Goal: Task Accomplishment & Management: Manage account settings

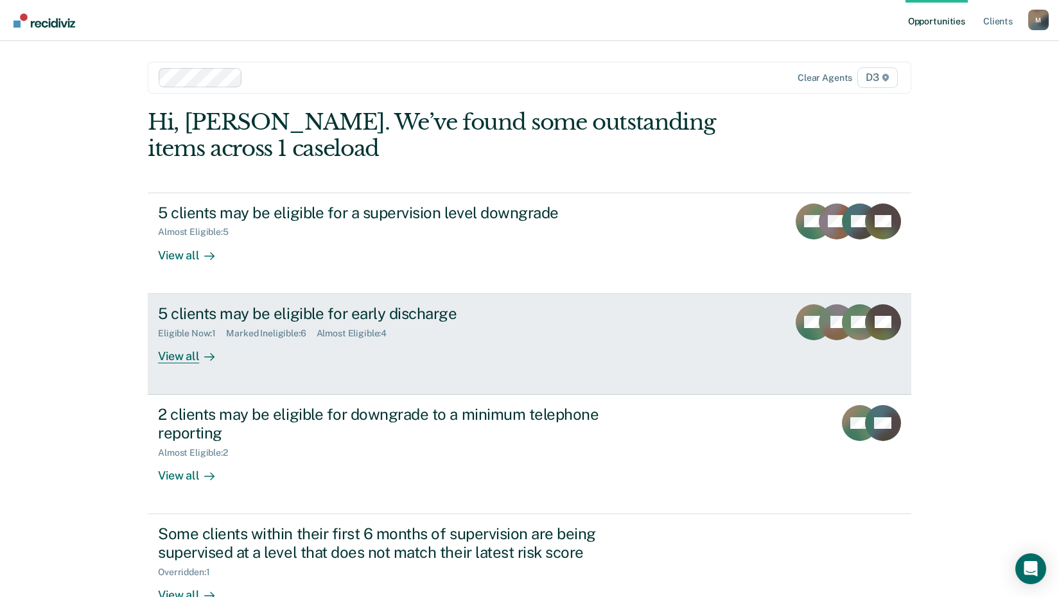
click at [181, 331] on div "Eligible Now : 1" at bounding box center [192, 333] width 68 height 11
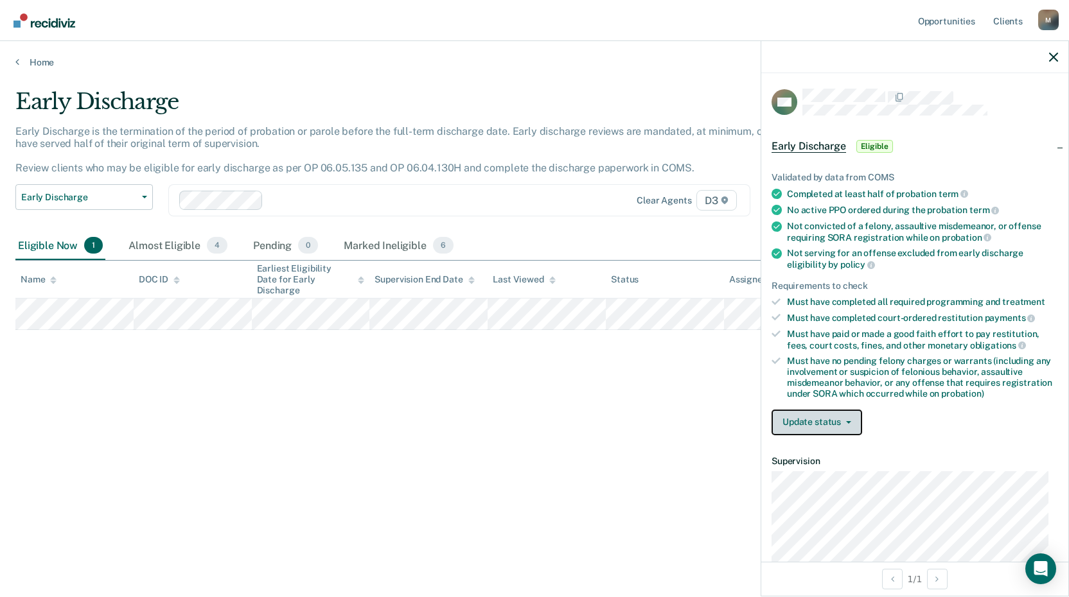
click at [828, 427] on button "Update status" at bounding box center [817, 423] width 91 height 26
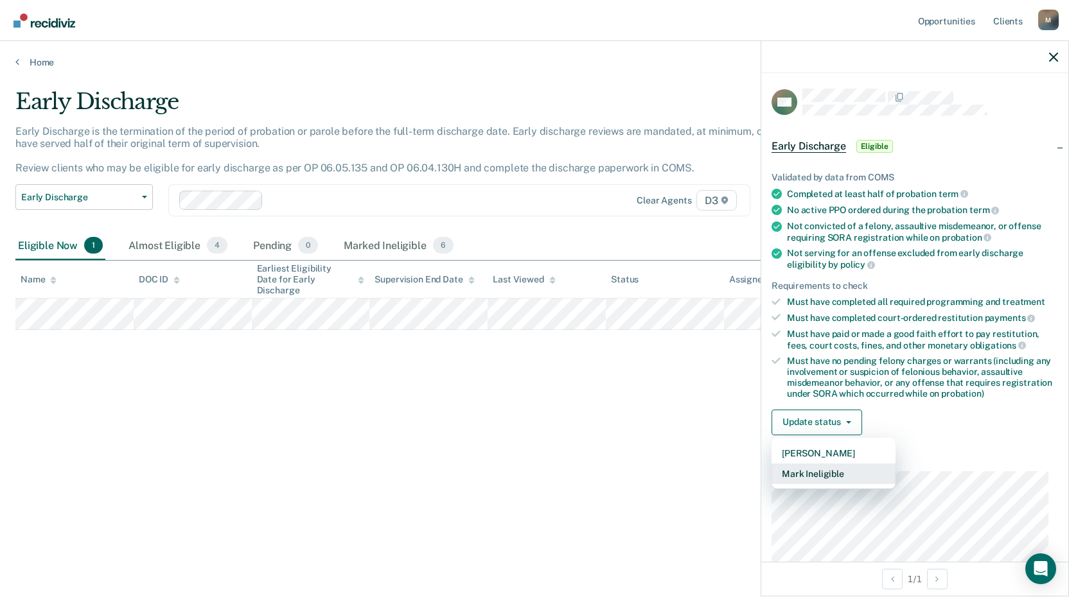
click at [824, 470] on button "Mark Ineligible" at bounding box center [834, 474] width 124 height 21
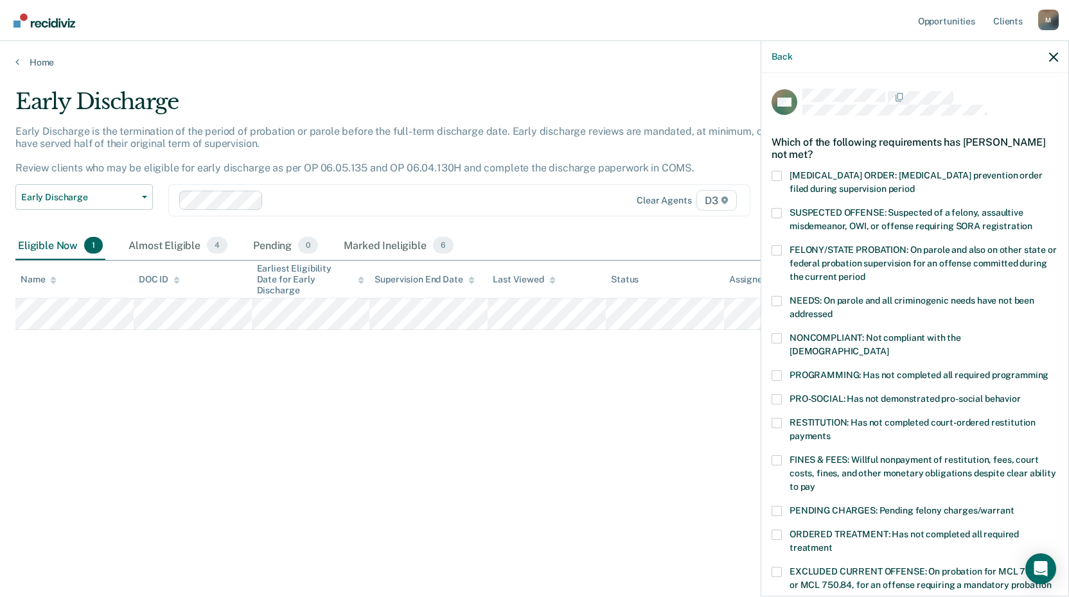
click at [773, 418] on span at bounding box center [777, 423] width 10 height 10
click at [831, 432] on input "RESTITUTION: Has not completed court-ordered restitution payments" at bounding box center [831, 432] width 0 height 0
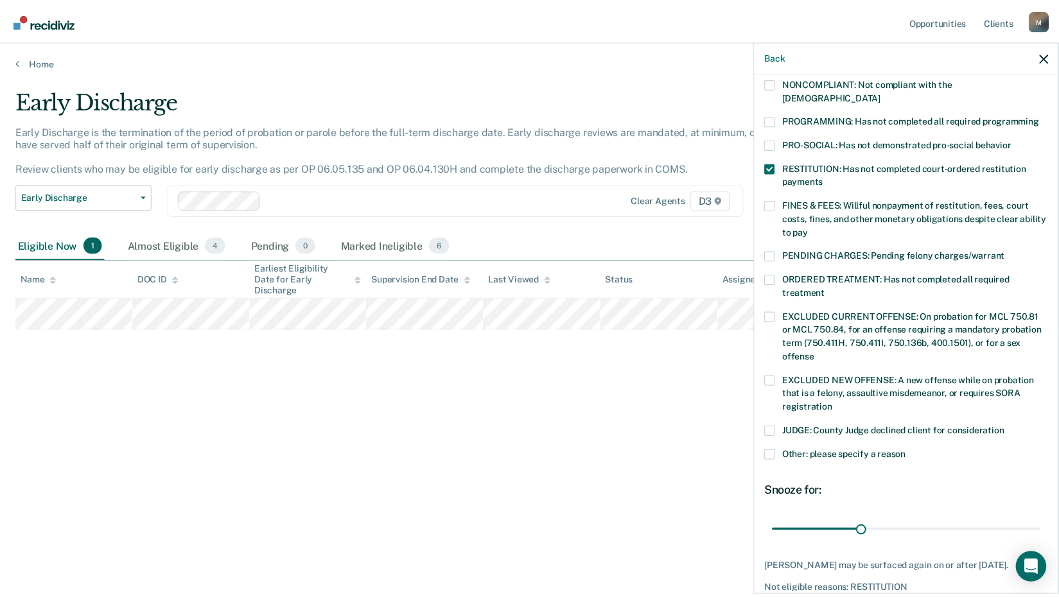
scroll to position [312, 0]
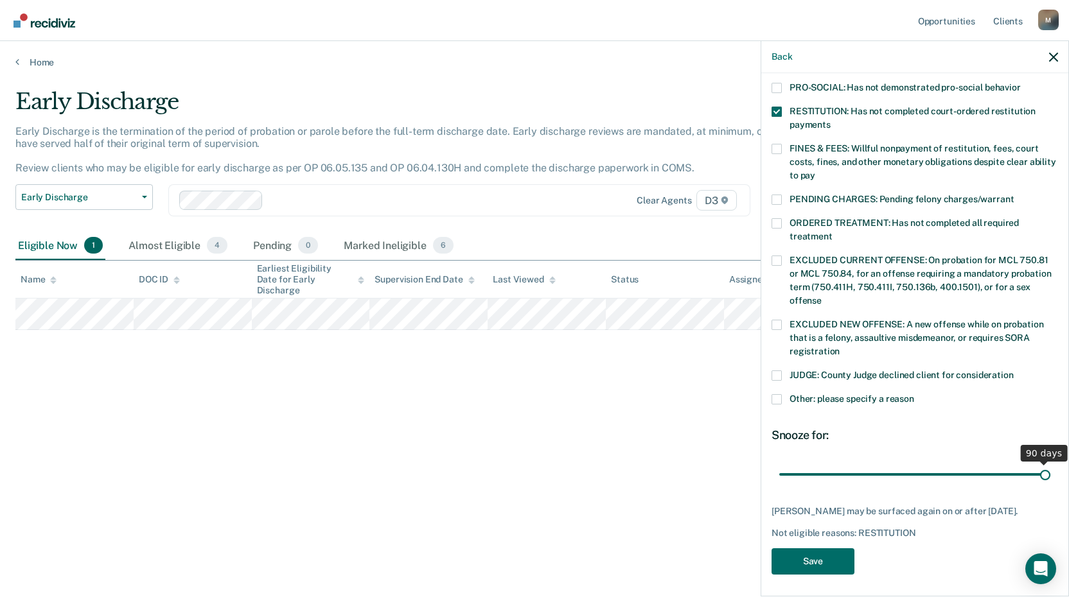
drag, startPoint x: 863, startPoint y: 458, endPoint x: 1039, endPoint y: 453, distance: 175.5
type input "90"
click at [1039, 463] on input "range" at bounding box center [914, 474] width 271 height 22
click at [817, 554] on button "Save" at bounding box center [813, 562] width 83 height 26
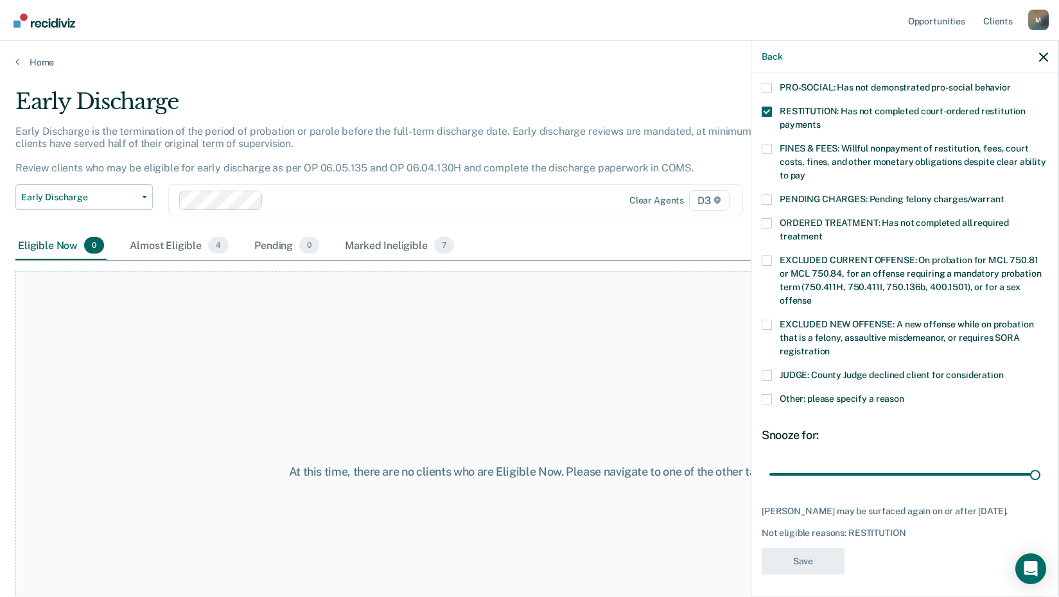
scroll to position [251, 0]
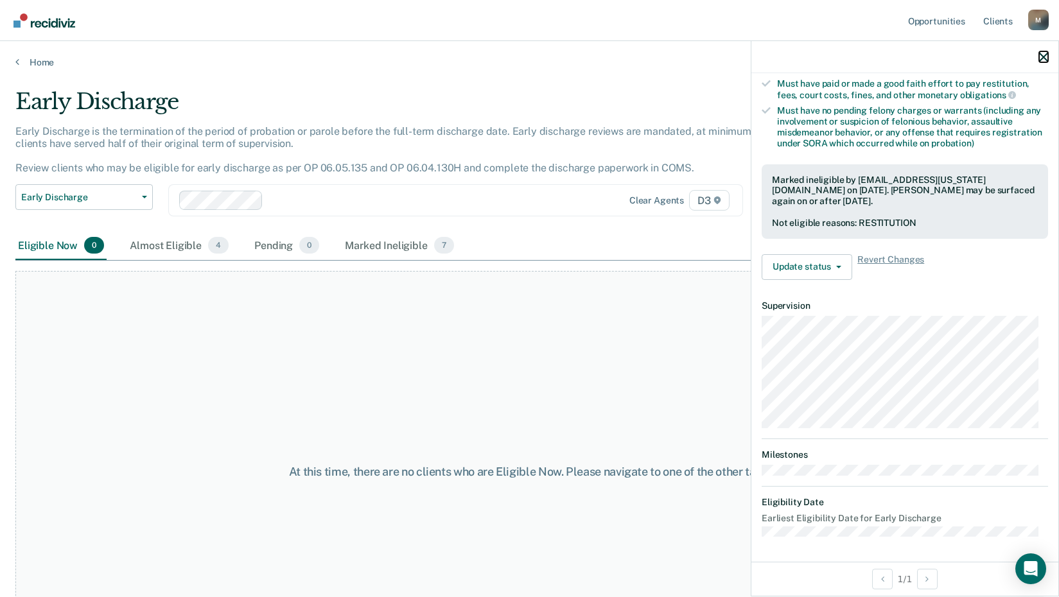
click at [1041, 55] on icon "button" at bounding box center [1043, 57] width 9 height 9
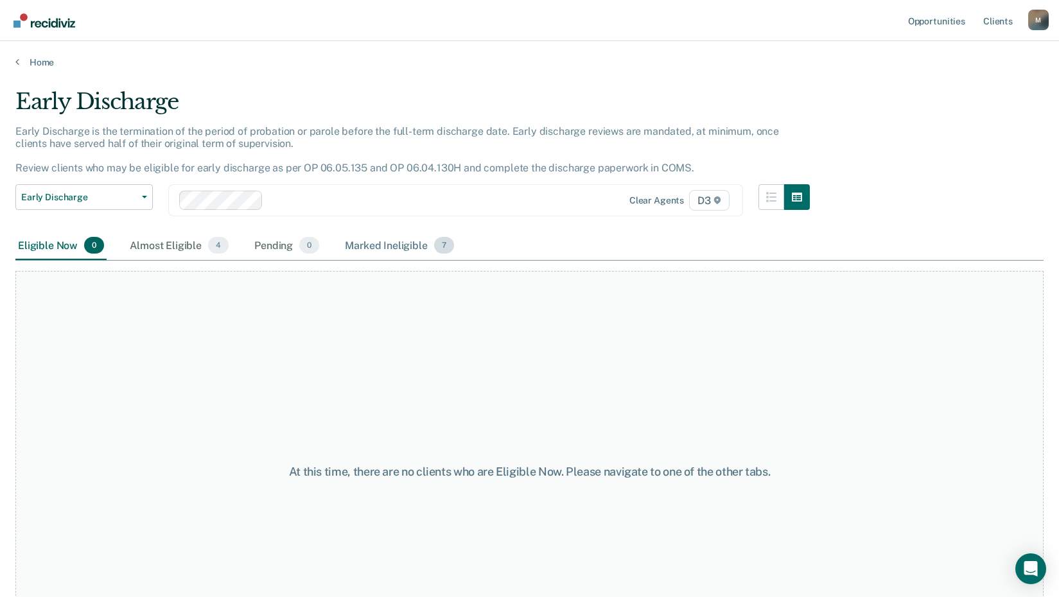
click at [369, 249] on div "Marked Ineligible 7" at bounding box center [399, 246] width 114 height 28
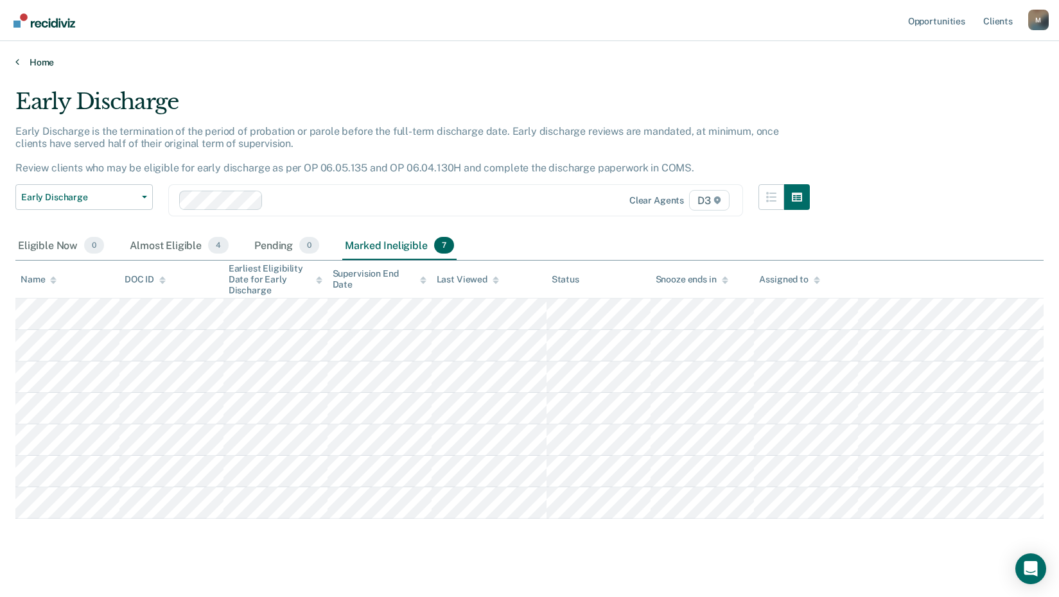
click at [38, 64] on link "Home" at bounding box center [529, 63] width 1029 height 12
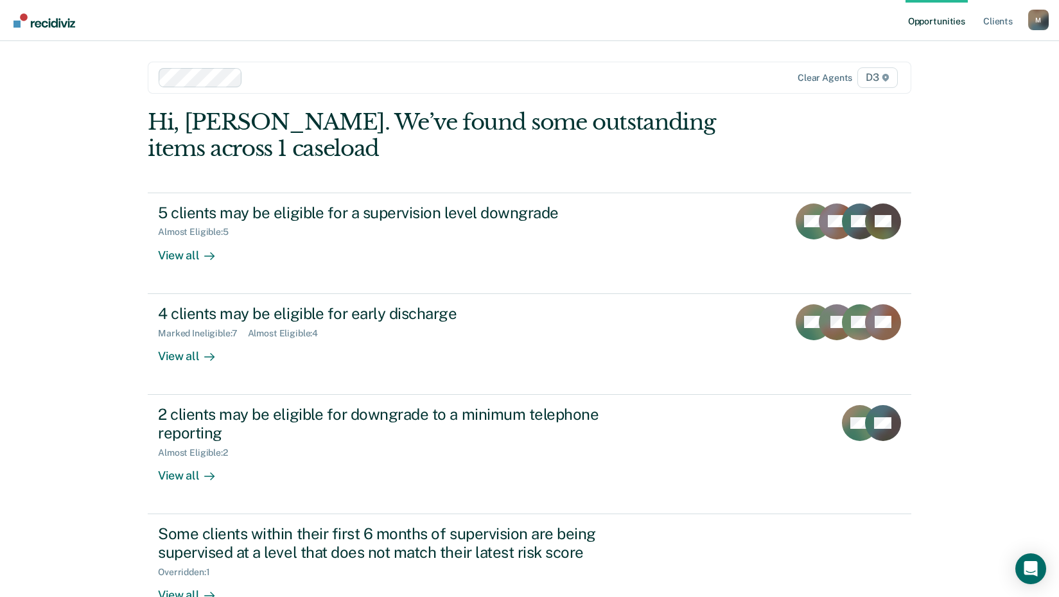
drag, startPoint x: 1039, startPoint y: 22, endPoint x: 1042, endPoint y: 61, distance: 39.3
click at [1039, 22] on div "M" at bounding box center [1039, 20] width 21 height 21
click at [943, 90] on div "Opportunities Client s [EMAIL_ADDRESS][US_STATE][DOMAIN_NAME] M Profile How it …" at bounding box center [529, 342] width 1059 height 685
click at [1035, 15] on div "M" at bounding box center [1039, 20] width 21 height 21
click at [959, 79] on link "Log Out" at bounding box center [986, 84] width 103 height 11
